Goal: Transaction & Acquisition: Book appointment/travel/reservation

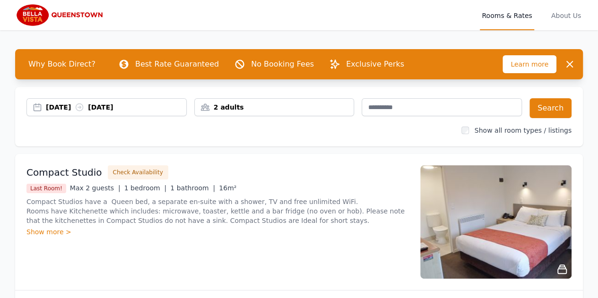
click at [243, 113] on div "2 adults" at bounding box center [274, 107] width 160 height 18
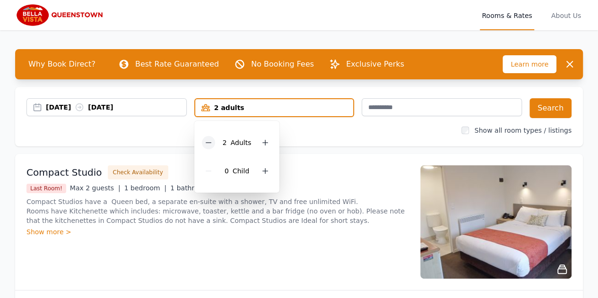
click at [213, 149] on div "2 Adult s" at bounding box center [237, 143] width 70 height 28
click at [211, 147] on div at bounding box center [208, 142] width 13 height 13
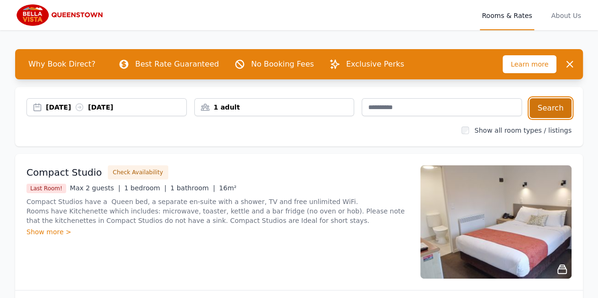
click at [564, 108] on button "Search" at bounding box center [551, 108] width 42 height 20
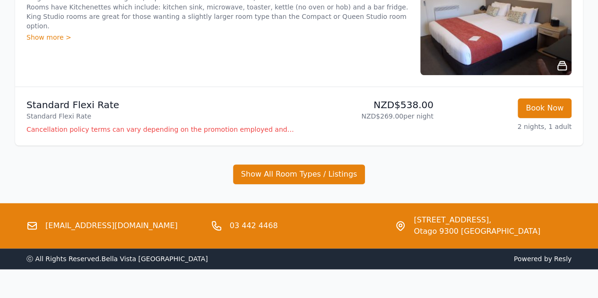
scroll to position [426, 0]
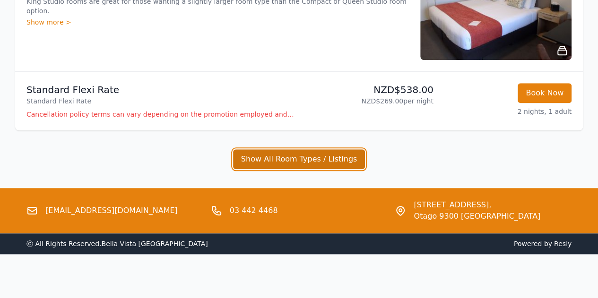
click at [306, 157] on button "Show All Room Types / Listings" at bounding box center [299, 159] width 132 height 20
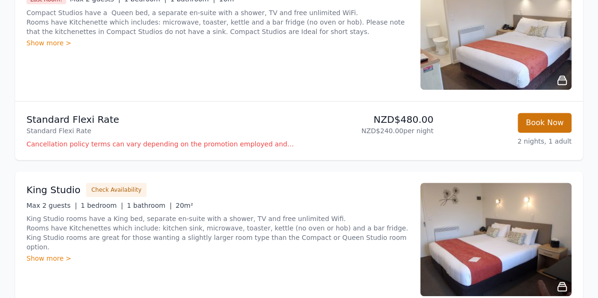
scroll to position [142, 0]
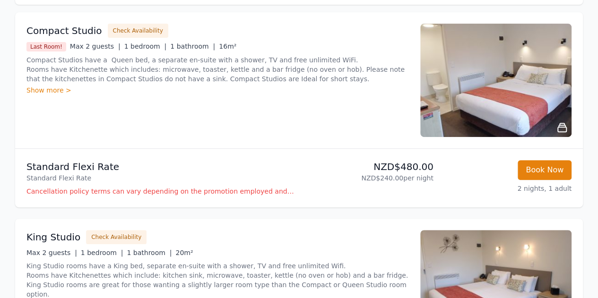
click at [49, 88] on div "Show more >" at bounding box center [217, 90] width 383 height 9
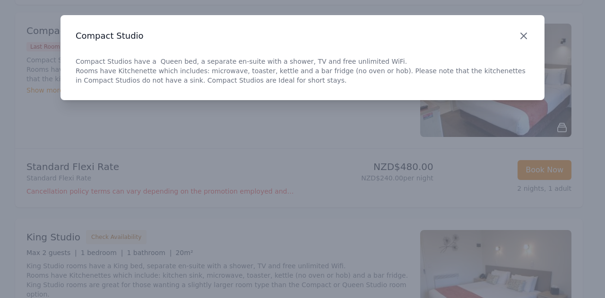
click at [522, 37] on icon "button" at bounding box center [524, 36] width 6 height 6
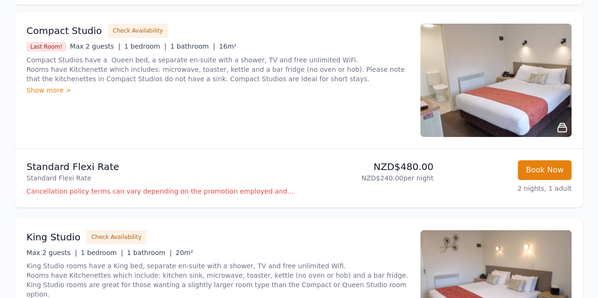
click at [539, 99] on img at bounding box center [495, 81] width 151 height 114
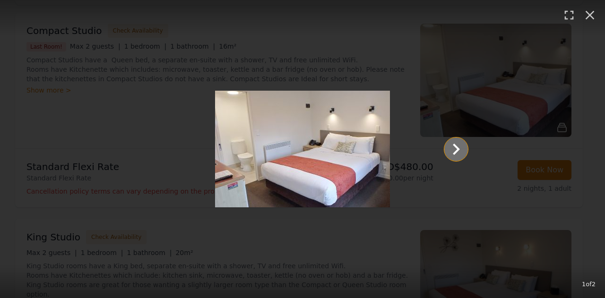
click at [457, 154] on icon "Show slide 2 of 2" at bounding box center [456, 149] width 23 height 23
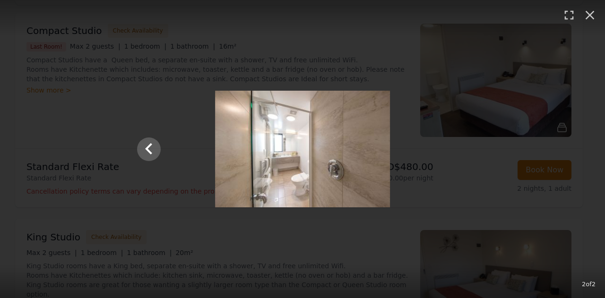
click at [548, 83] on div "2 of 2" at bounding box center [302, 149] width 605 height 298
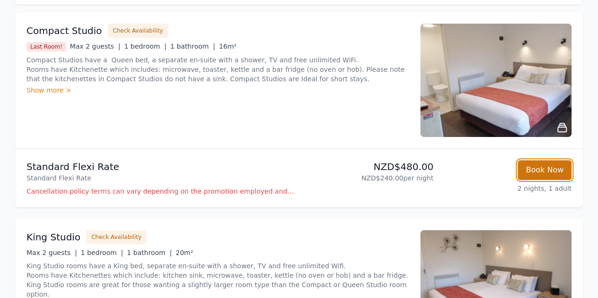
click at [547, 167] on button "Book Now" at bounding box center [545, 170] width 54 height 20
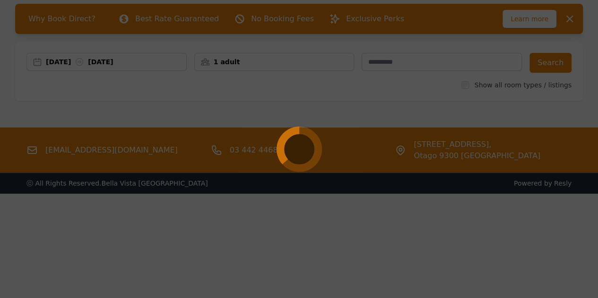
scroll to position [45, 0]
select select "**"
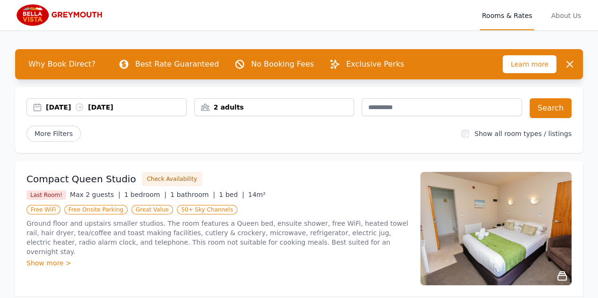
click at [55, 107] on div "29 Sep 2025 30 Sep 2025" at bounding box center [116, 107] width 140 height 9
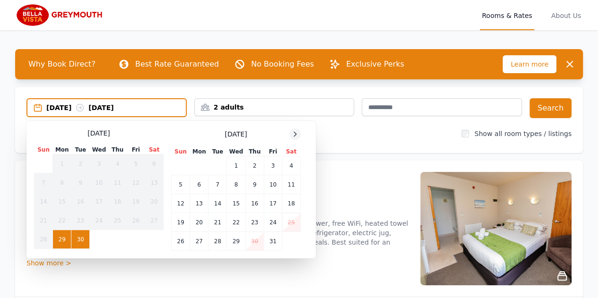
click at [293, 138] on icon at bounding box center [295, 135] width 8 height 8
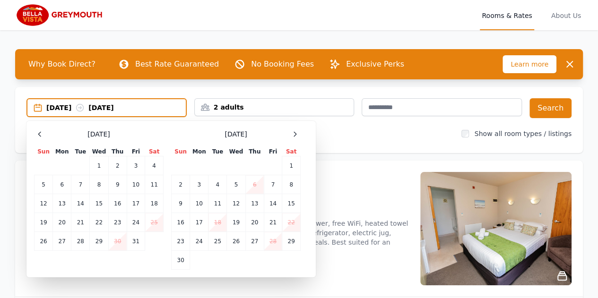
click at [255, 184] on td "6" at bounding box center [254, 184] width 18 height 19
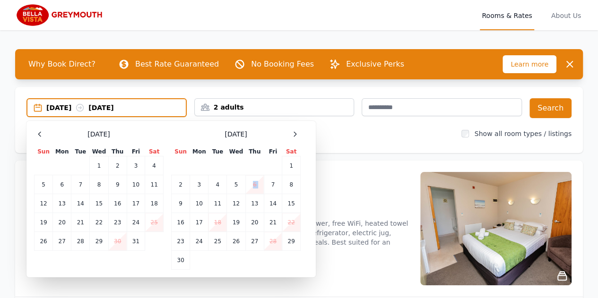
click at [255, 184] on td "6" at bounding box center [254, 184] width 18 height 19
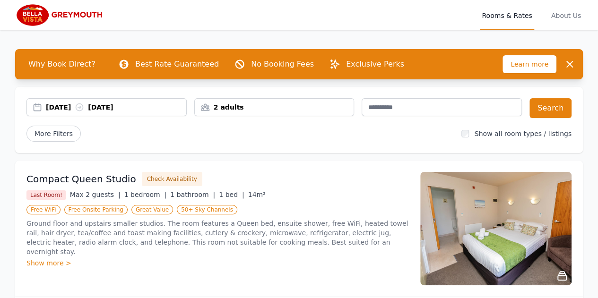
click at [248, 106] on div "2 adults" at bounding box center [274, 107] width 159 height 9
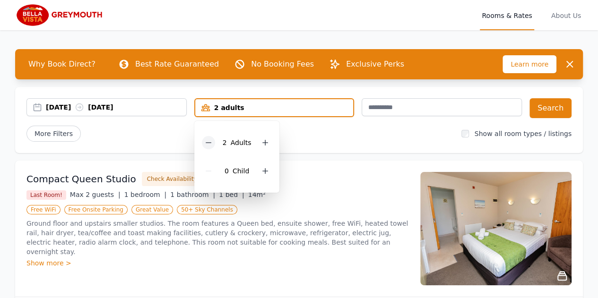
click at [210, 146] on icon at bounding box center [209, 143] width 8 height 8
click at [54, 109] on div "29 Sep 2025 30 Sep 2025" at bounding box center [116, 107] width 140 height 9
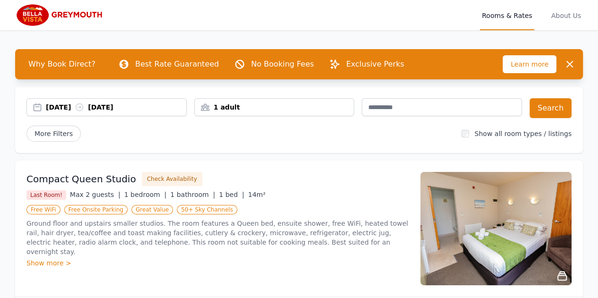
click at [54, 109] on div "29 Sep 2025 30 Sep 2025" at bounding box center [116, 107] width 140 height 9
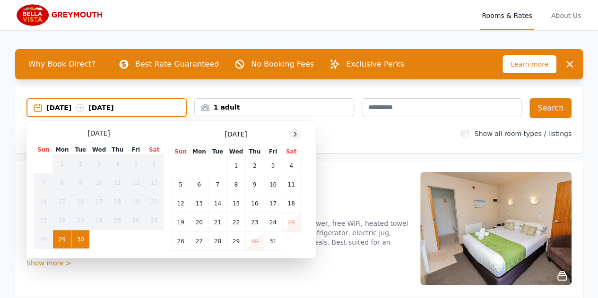
click at [292, 138] on icon at bounding box center [295, 135] width 8 height 8
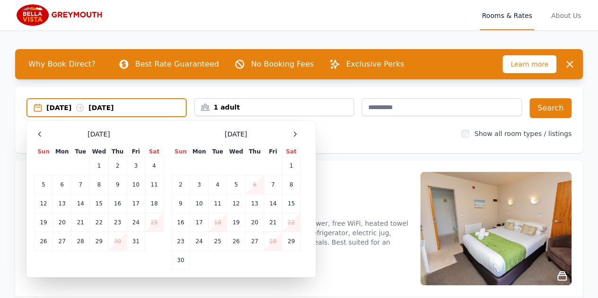
click at [263, 185] on td "6" at bounding box center [254, 184] width 18 height 19
click at [274, 184] on td "7" at bounding box center [273, 184] width 18 height 19
click at [290, 184] on td "8" at bounding box center [291, 184] width 18 height 19
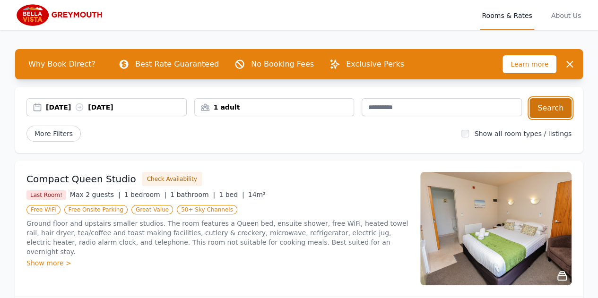
click at [553, 114] on button "Search" at bounding box center [551, 108] width 42 height 20
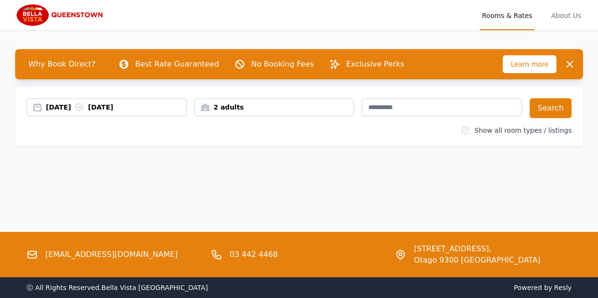
select select "**"
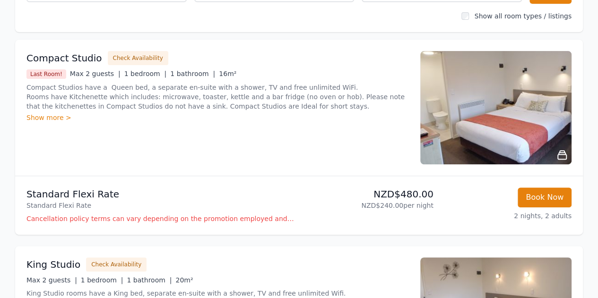
scroll to position [95, 0]
